Goal: Information Seeking & Learning: Check status

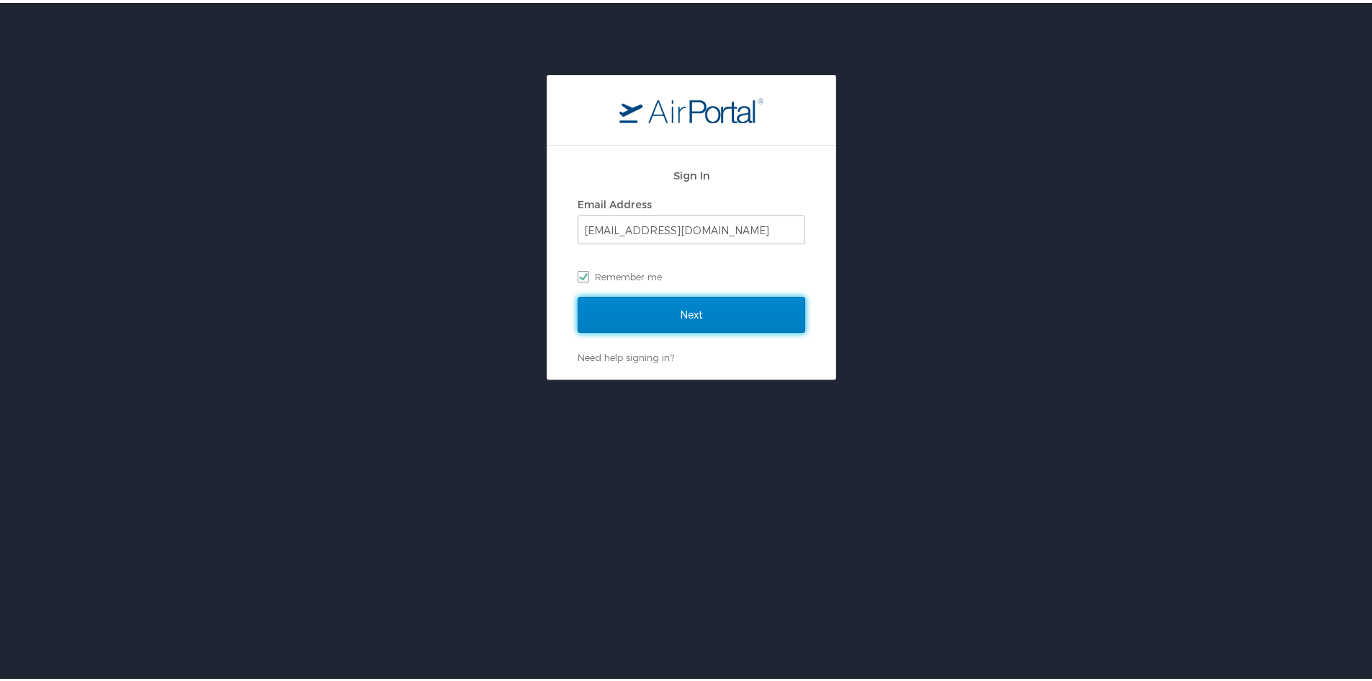
click at [681, 305] on input "Next" at bounding box center [692, 312] width 228 height 36
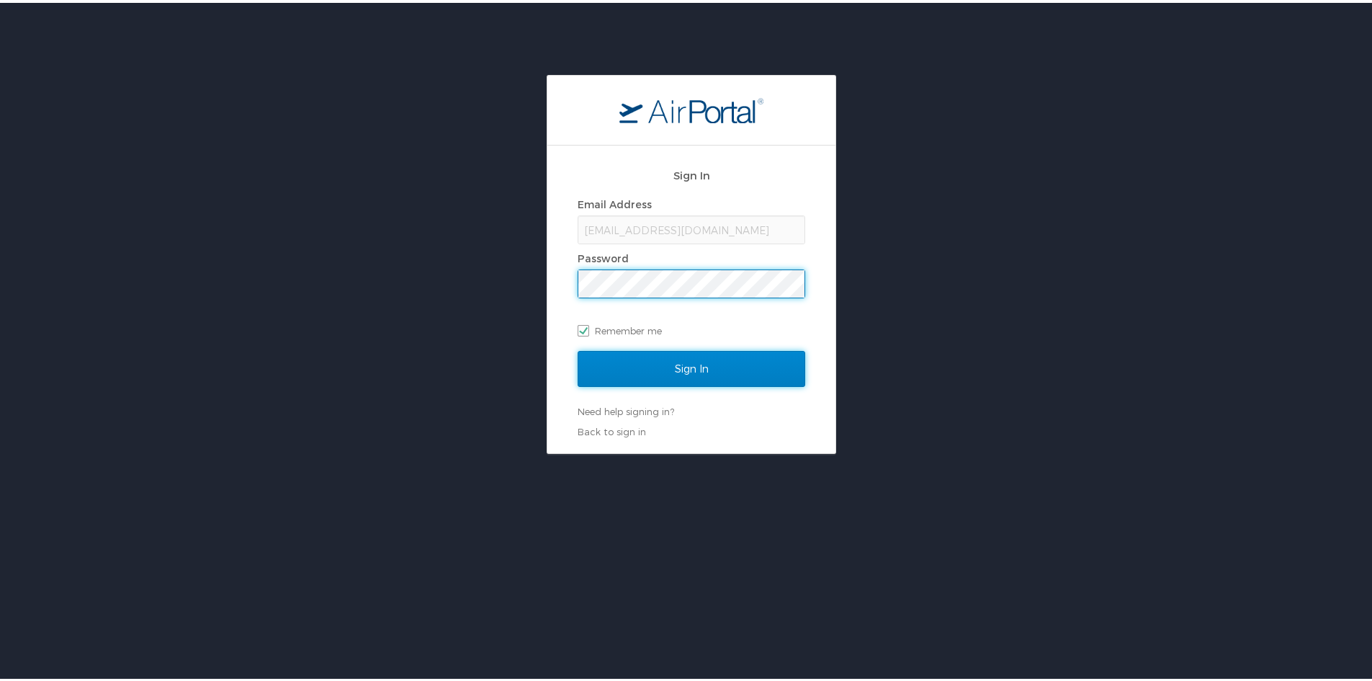
click at [653, 358] on input "Sign In" at bounding box center [692, 366] width 228 height 36
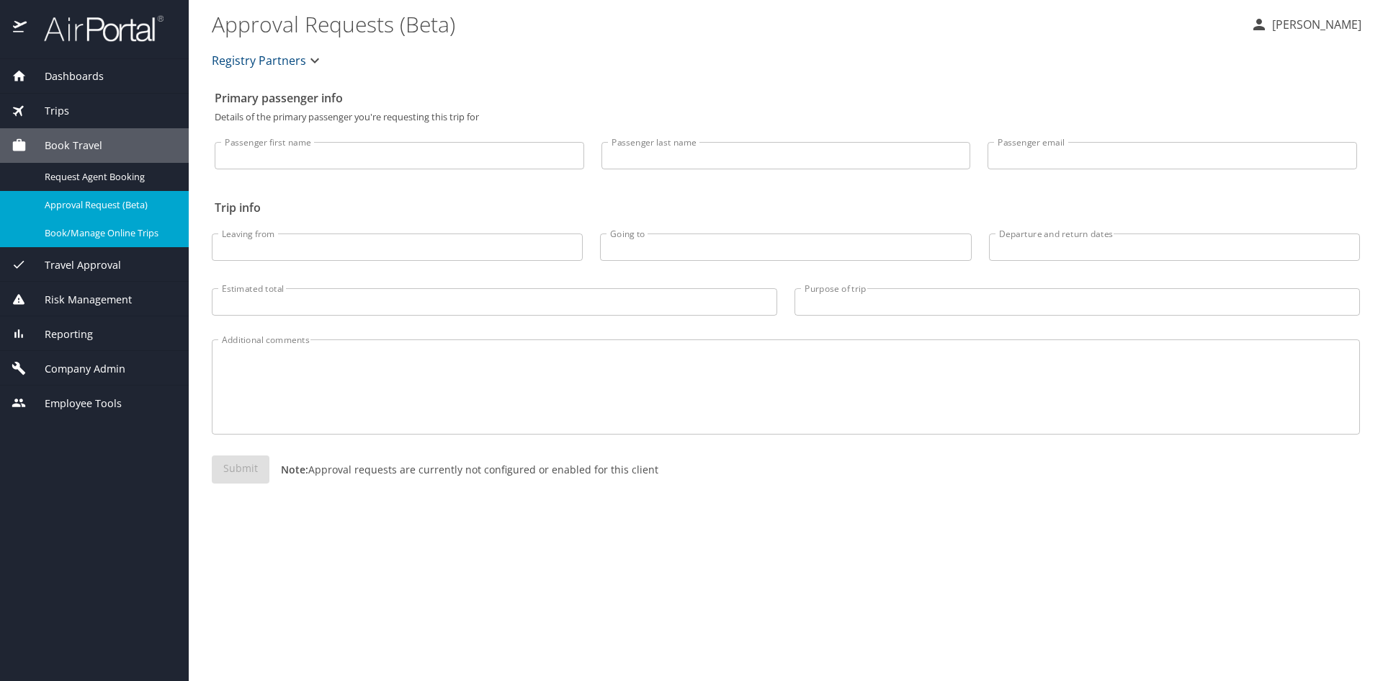
click at [71, 241] on div "Book/Manage Online Trips" at bounding box center [95, 233] width 166 height 17
click at [63, 66] on div "Dashboards" at bounding box center [94, 76] width 189 height 35
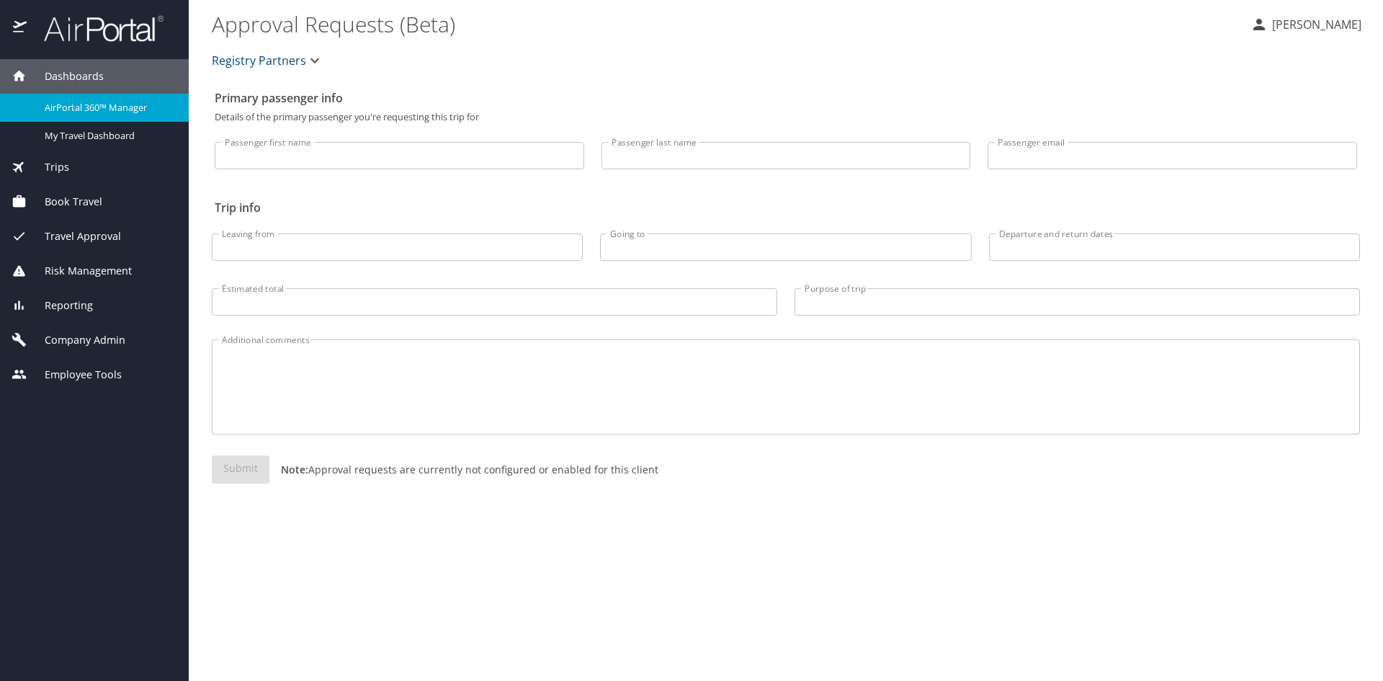
click at [68, 102] on span "AirPortal 360™ Manager" at bounding box center [108, 108] width 127 height 14
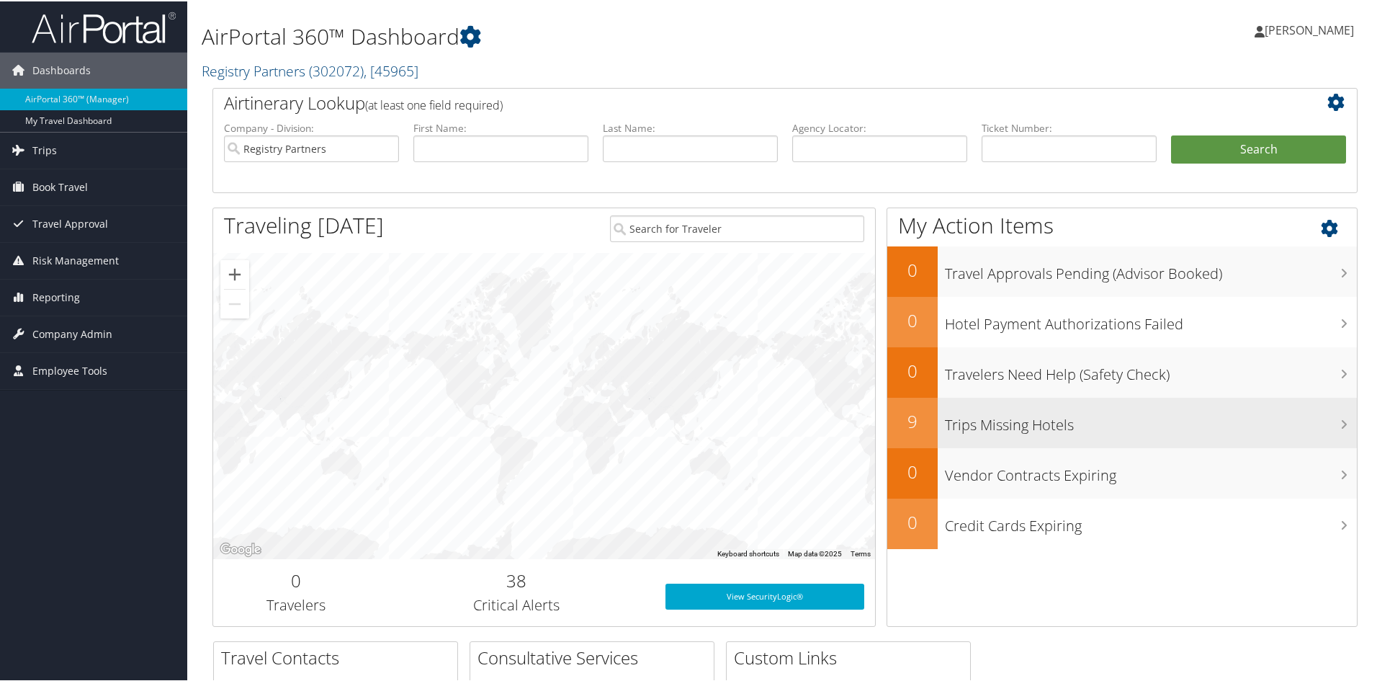
click at [979, 440] on div "Trips Missing Hotels" at bounding box center [1147, 421] width 419 height 50
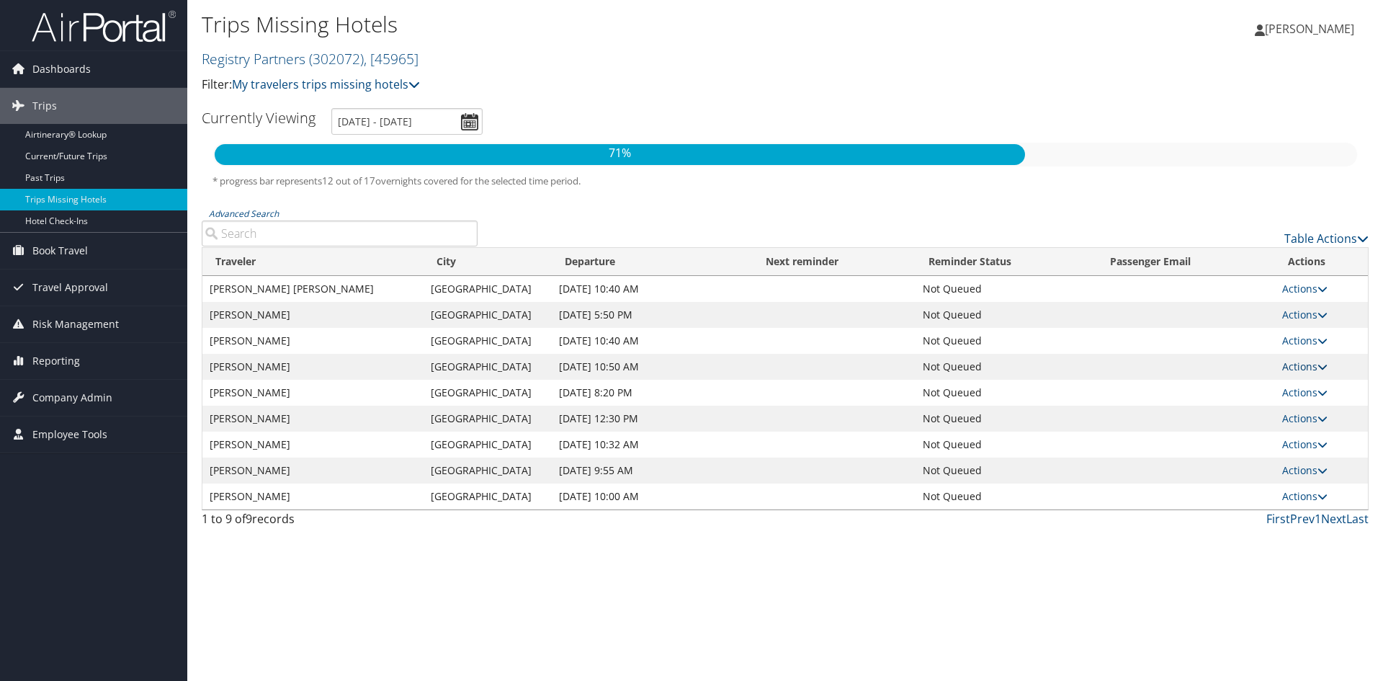
click at [1291, 365] on link "Actions" at bounding box center [1304, 366] width 45 height 14
click at [1282, 411] on link "View Itinerary" at bounding box center [1269, 412] width 99 height 24
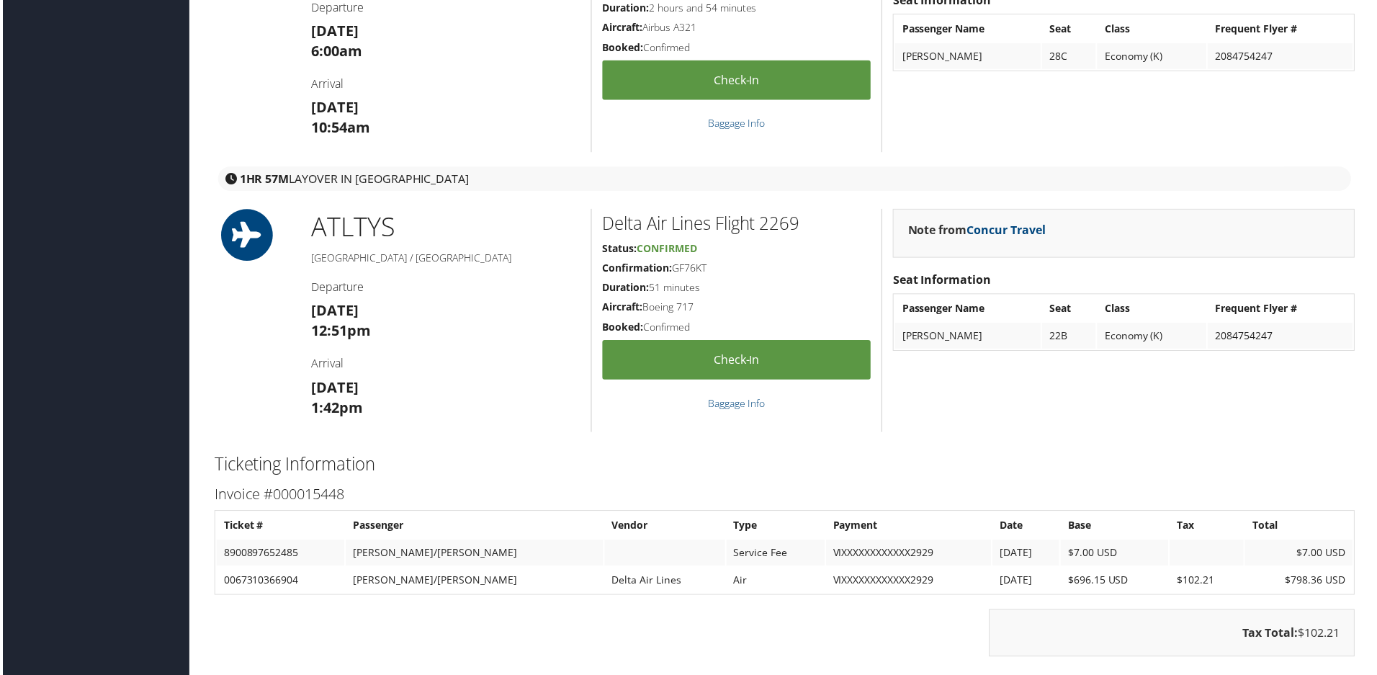
scroll to position [1369, 0]
